Goal: Information Seeking & Learning: Learn about a topic

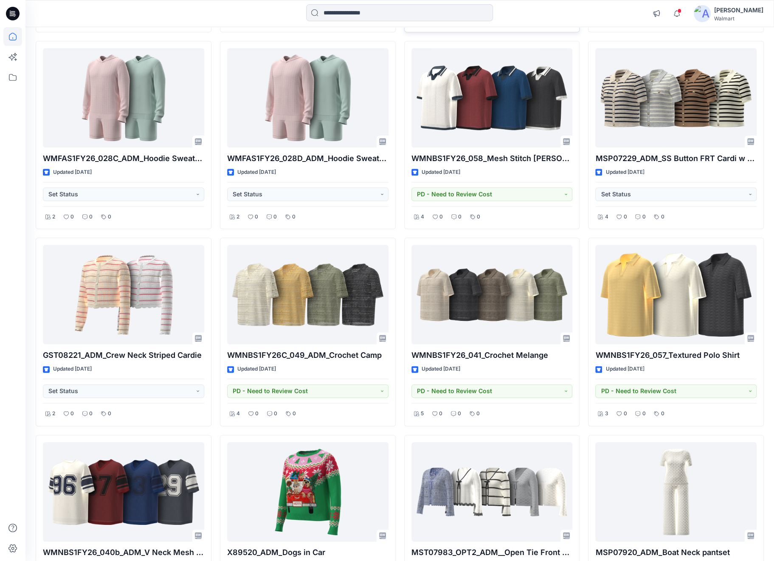
scroll to position [3004, 0]
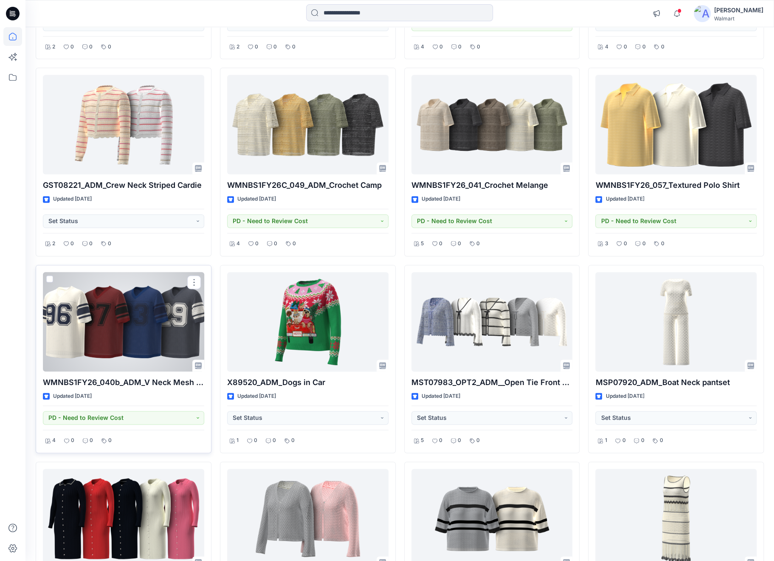
click at [150, 327] on div at bounding box center [123, 321] width 161 height 99
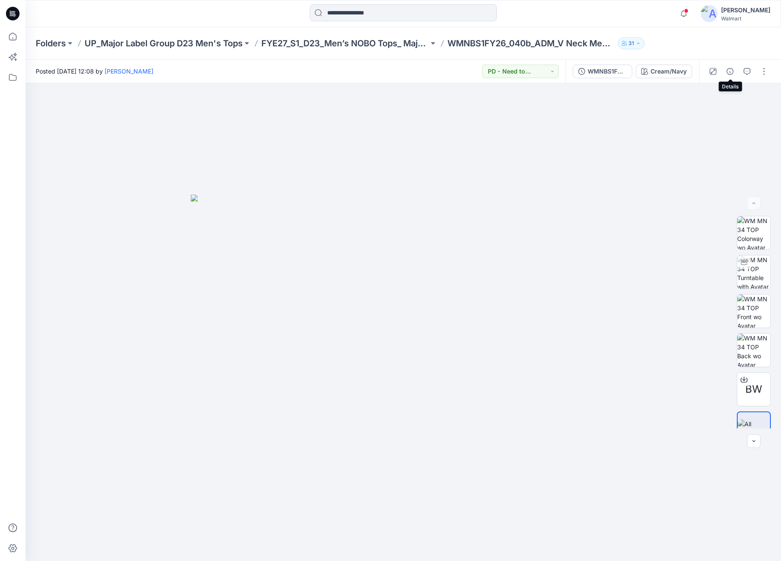
click at [726, 75] on button "button" at bounding box center [730, 72] width 14 height 14
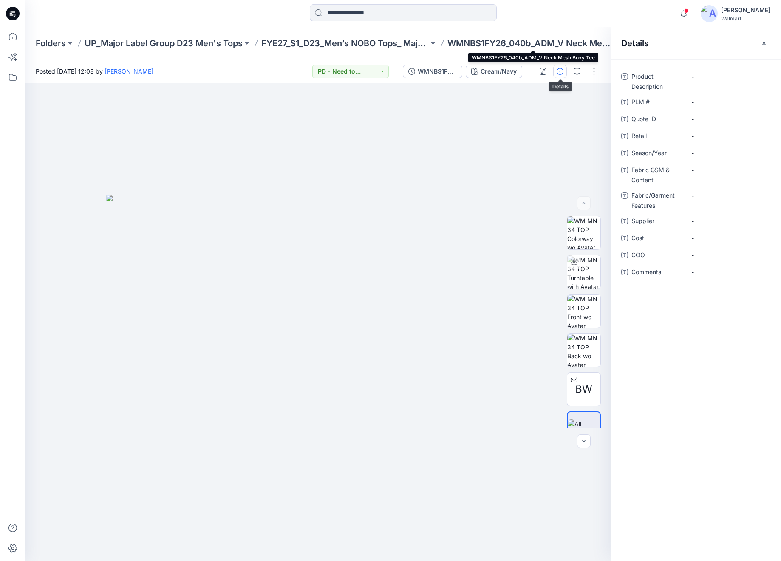
click at [487, 42] on p "WMNBS1FY26_040b_ADM_V Neck Mesh Boxy Tee" at bounding box center [530, 43] width 167 height 12
click at [178, 45] on p "UP_Major Label Group D23 Men's Tops" at bounding box center [164, 43] width 158 height 12
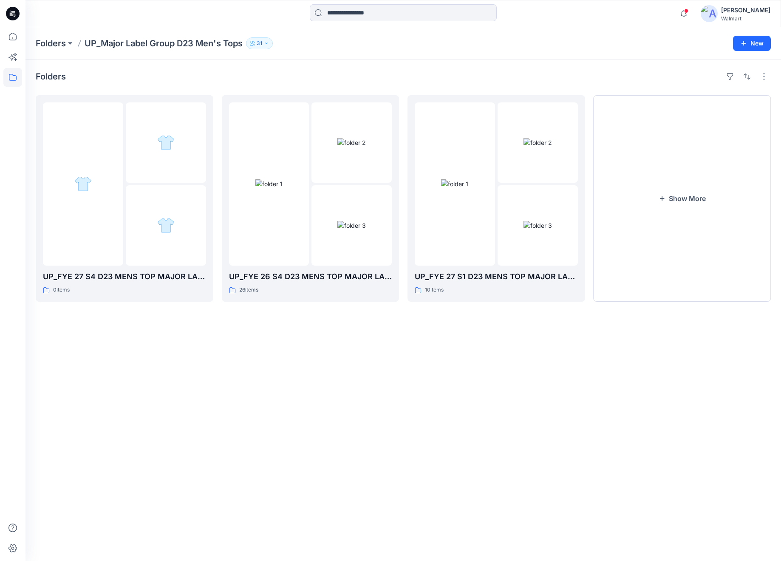
click at [14, 19] on icon at bounding box center [13, 14] width 14 height 14
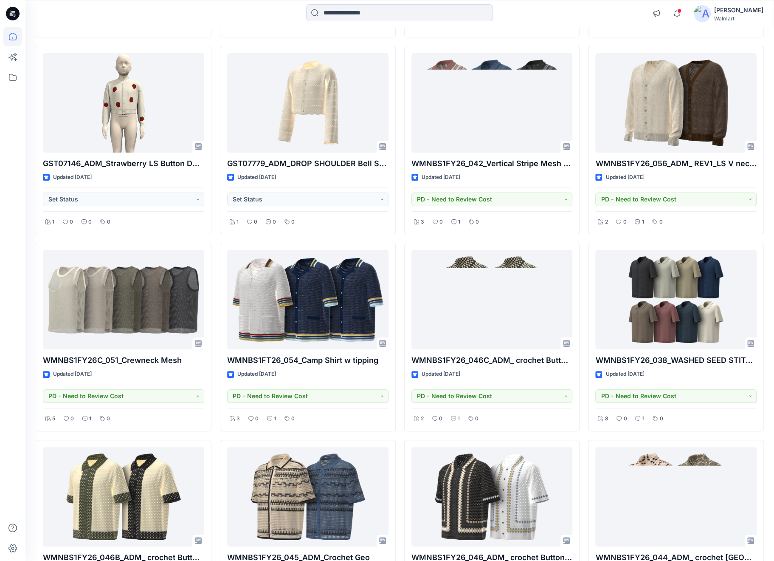
scroll to position [4566, 0]
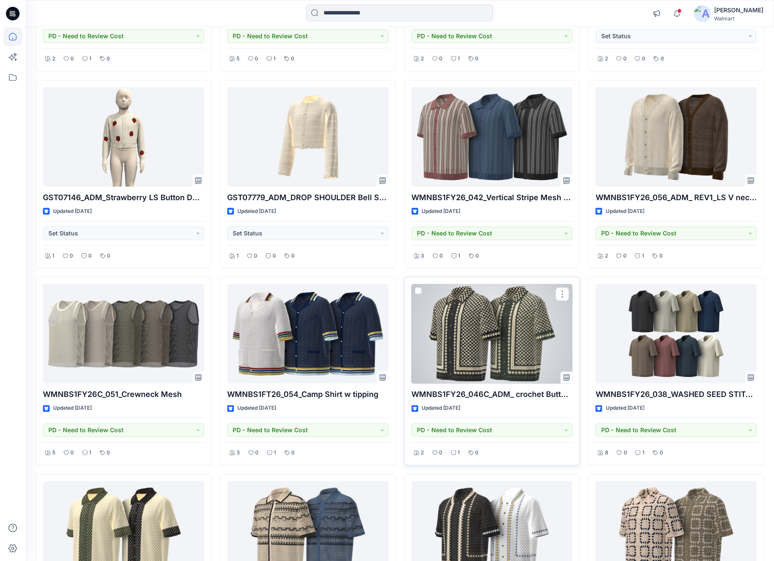
click at [501, 304] on div at bounding box center [492, 333] width 161 height 99
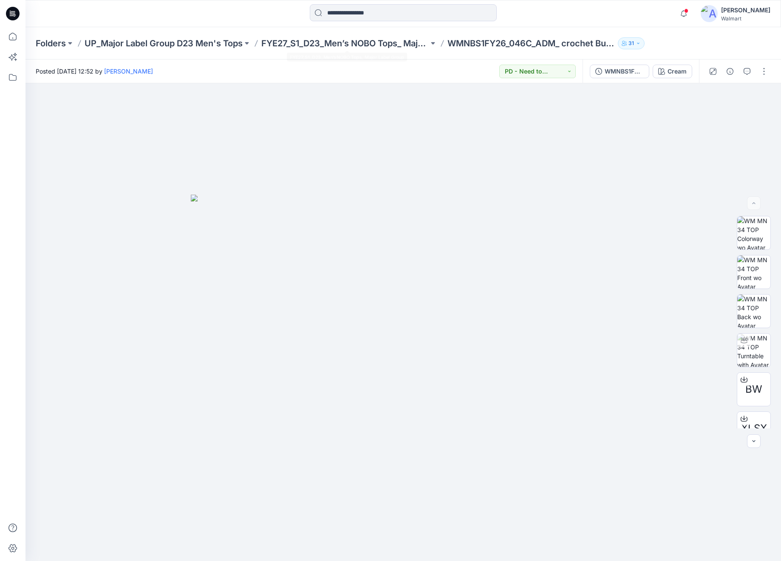
click at [364, 36] on div "Folders UP_Major Label Group D23 Men's Tops FYE27_S1_D23_Men’s NOBO Tops_ Major…" at bounding box center [402, 43] width 755 height 32
click at [362, 39] on p "FYE27_S1_D23_Men’s NOBO Tops_ Major Label Group" at bounding box center [344, 43] width 167 height 12
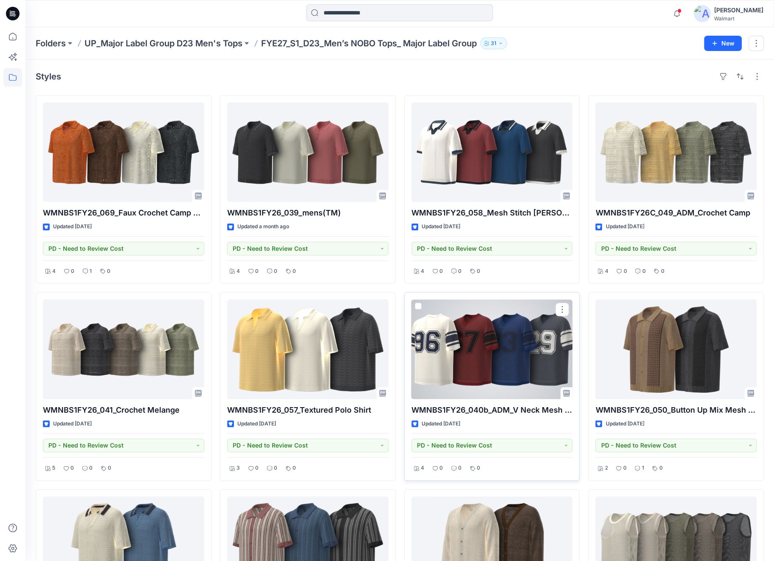
click at [469, 339] on div at bounding box center [492, 348] width 161 height 99
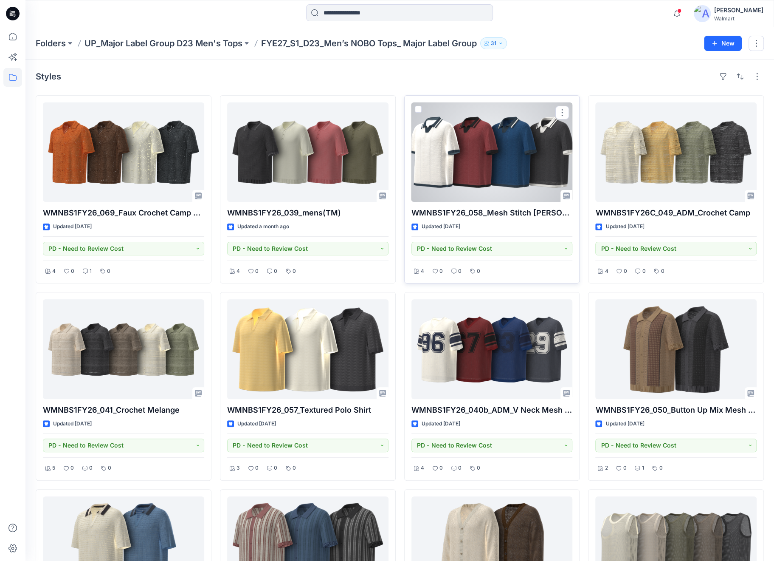
click at [480, 158] on div at bounding box center [492, 151] width 161 height 99
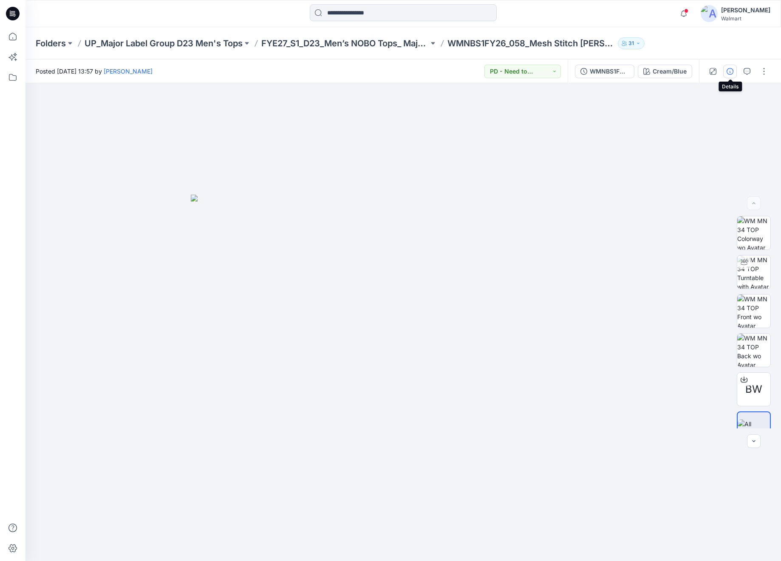
click at [731, 70] on icon "button" at bounding box center [729, 71] width 7 height 7
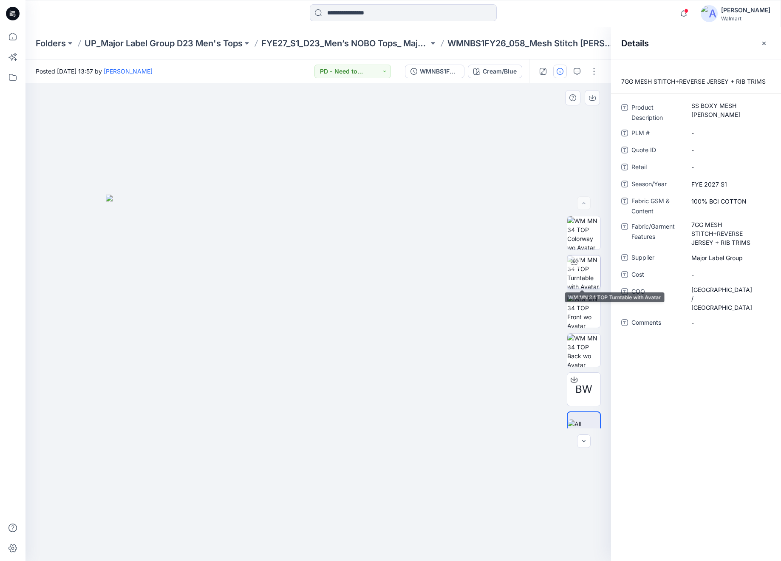
click at [591, 283] on img at bounding box center [583, 271] width 33 height 33
